Goal: Find specific page/section: Find specific page/section

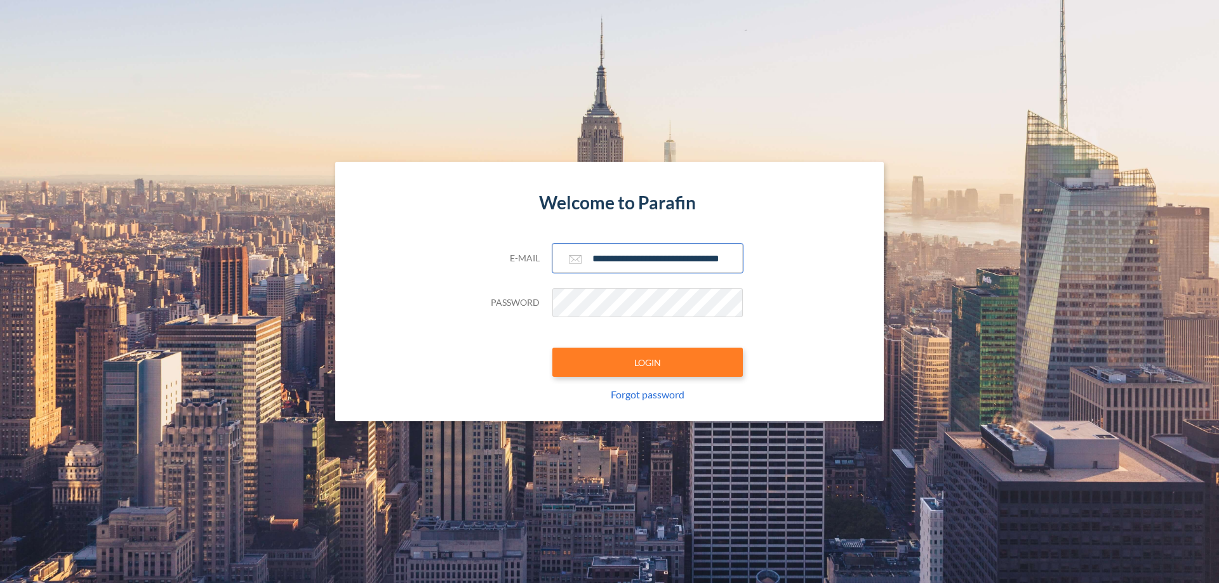
scroll to position [0, 20]
type input "**********"
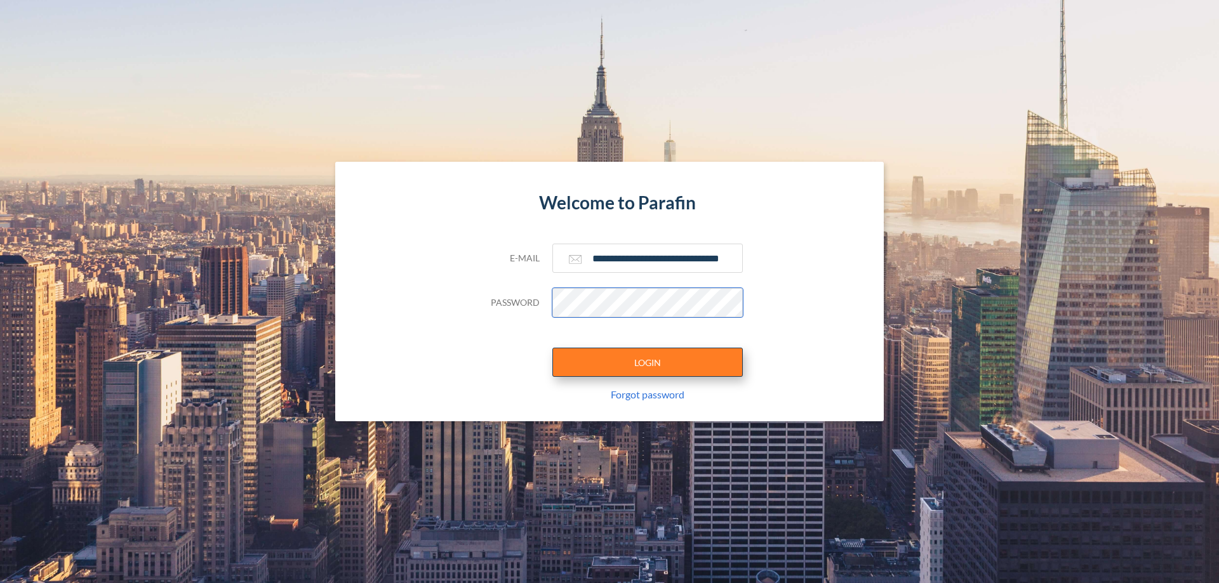
scroll to position [0, 0]
click at [648, 362] on button "LOGIN" at bounding box center [647, 362] width 190 height 29
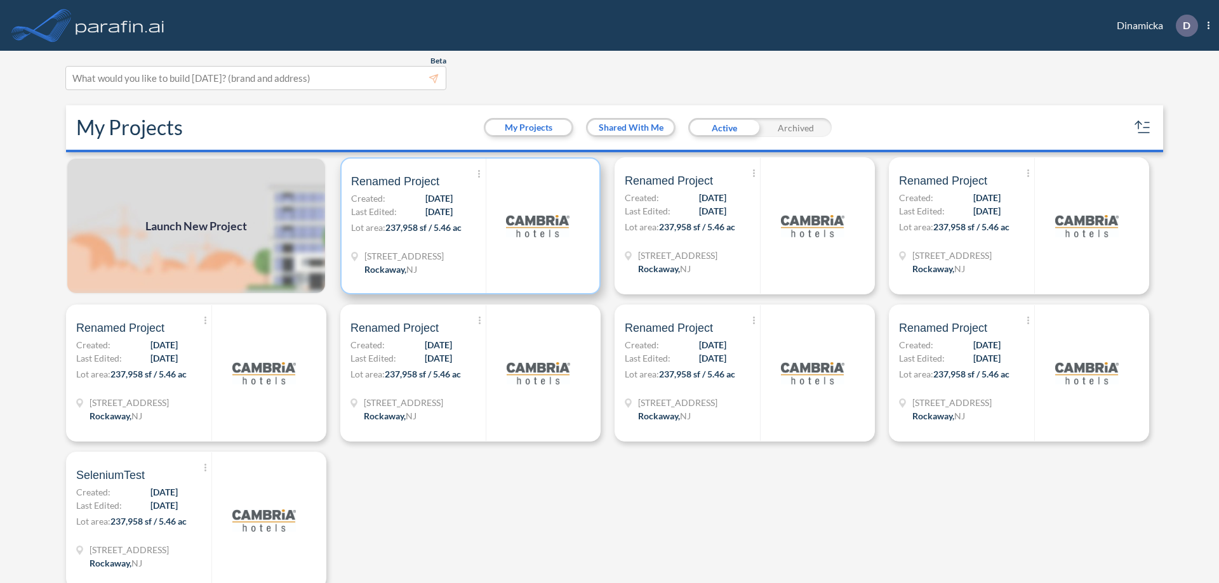
scroll to position [3, 0]
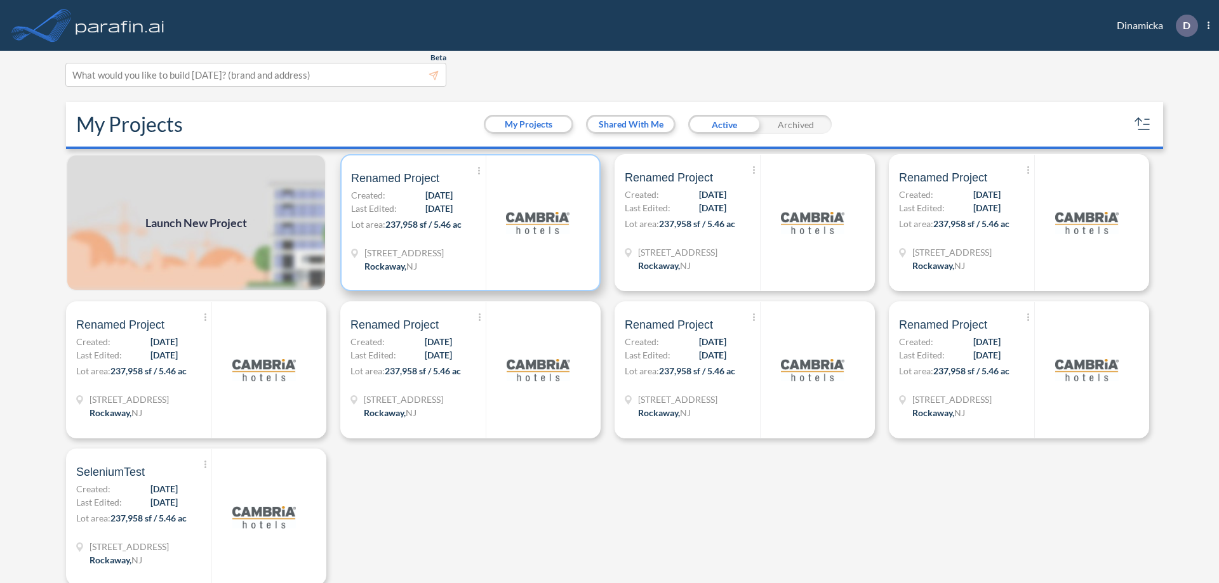
click at [468, 223] on p "Lot area: 237,958 sf / 5.46 ac" at bounding box center [418, 227] width 135 height 18
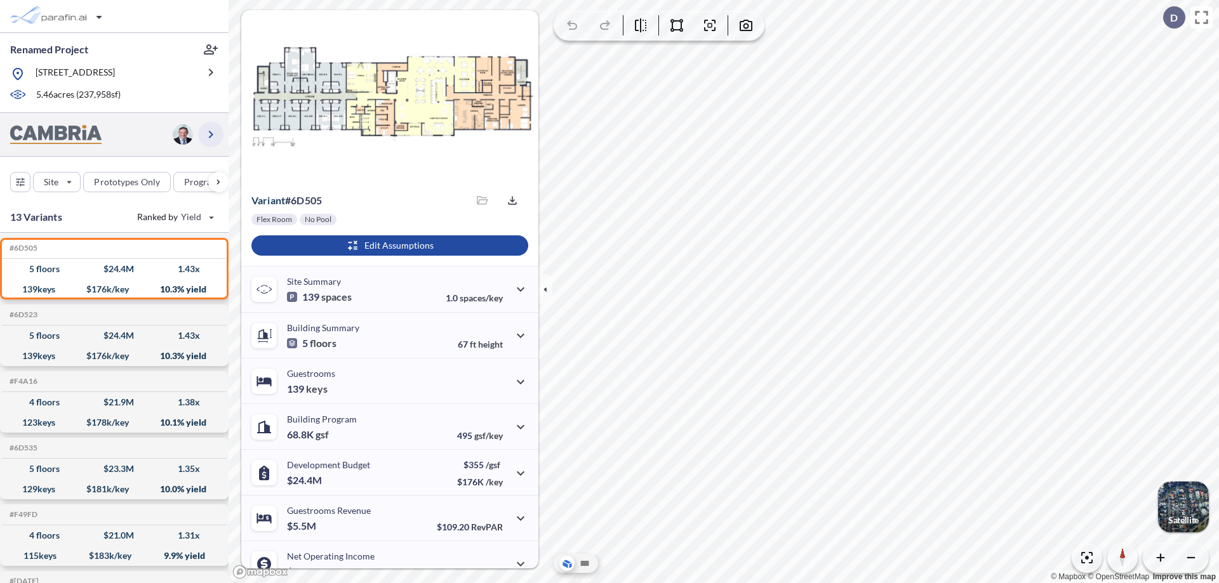
click at [211, 134] on icon "button" at bounding box center [210, 134] width 15 height 15
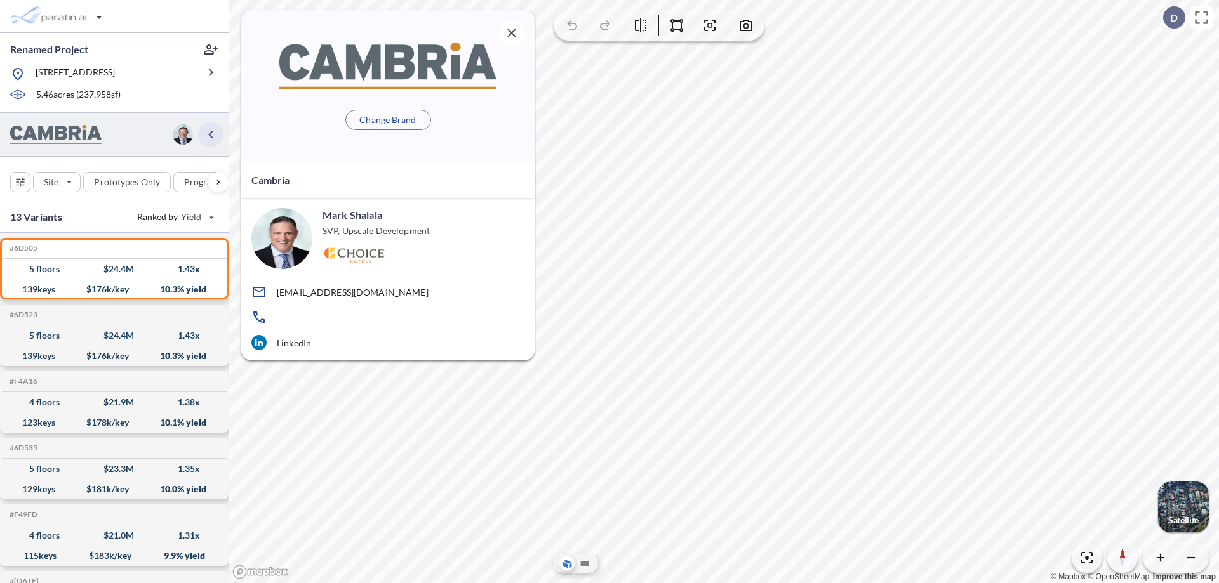
click at [211, 134] on icon "button" at bounding box center [210, 134] width 15 height 15
